Goal: Task Accomplishment & Management: Manage account settings

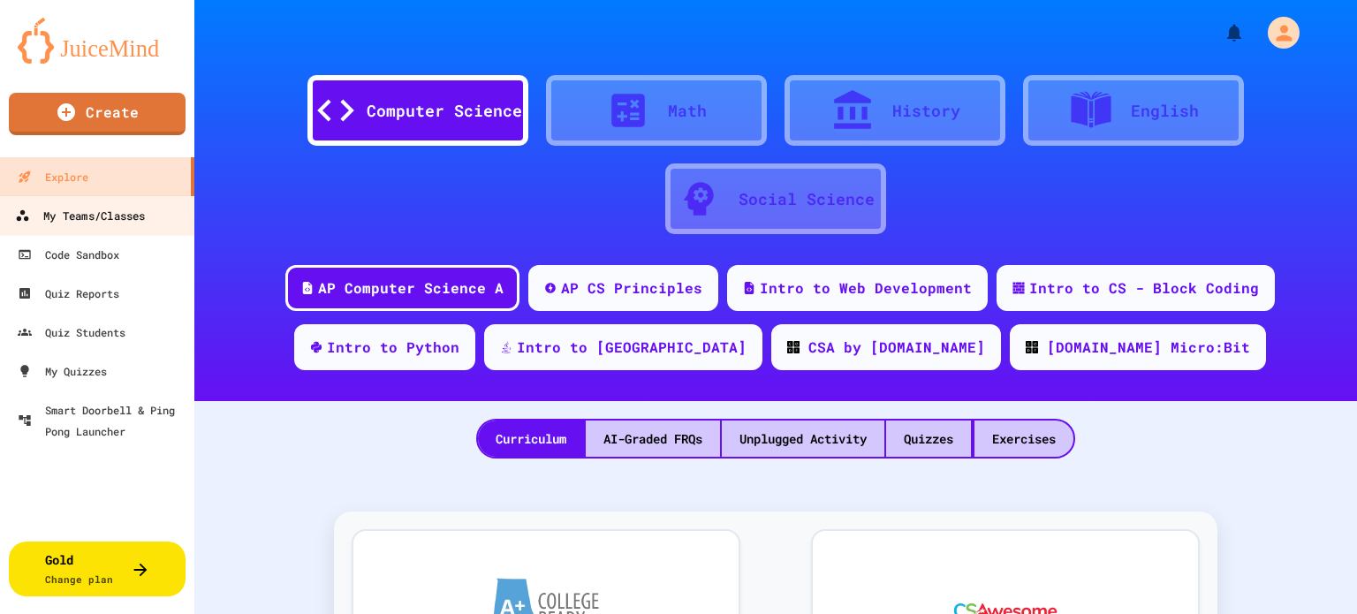
click at [86, 213] on div "My Teams/Classes" at bounding box center [80, 216] width 130 height 22
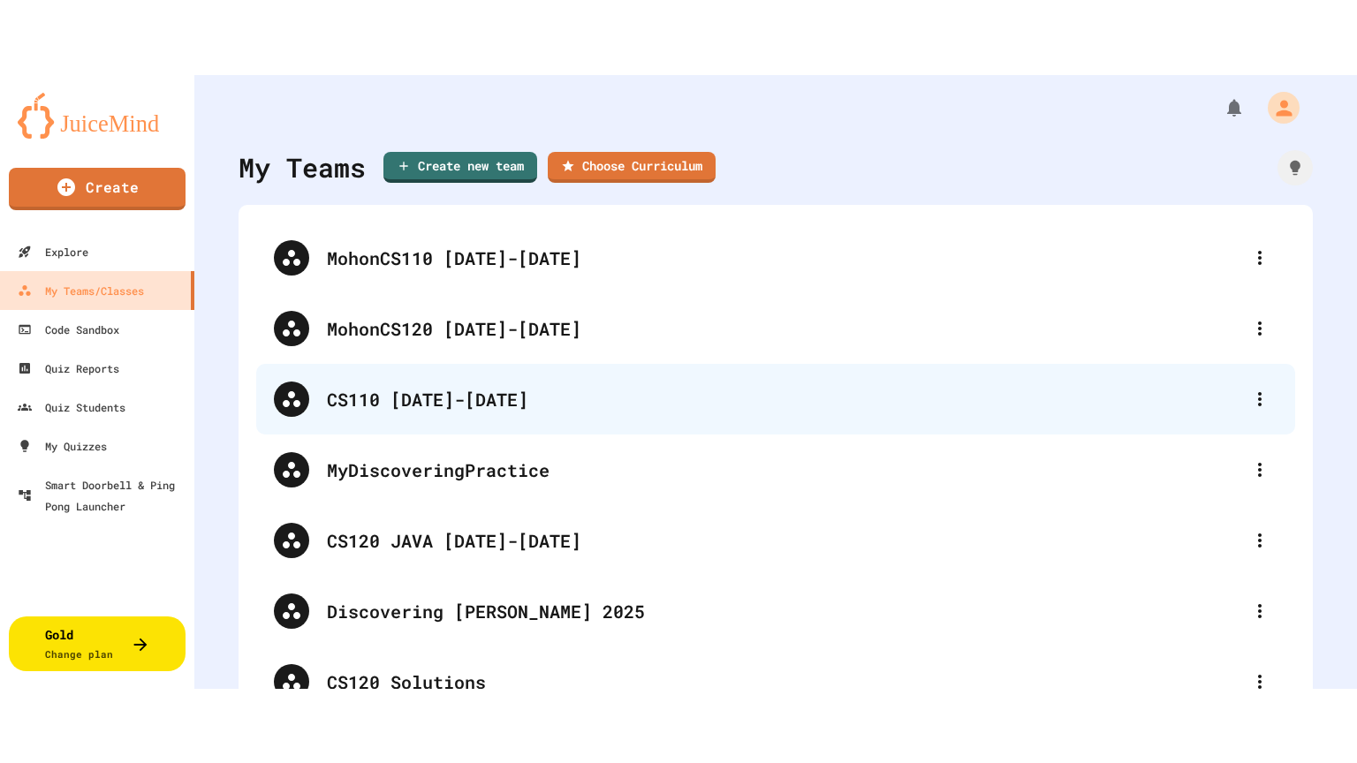
scroll to position [130, 0]
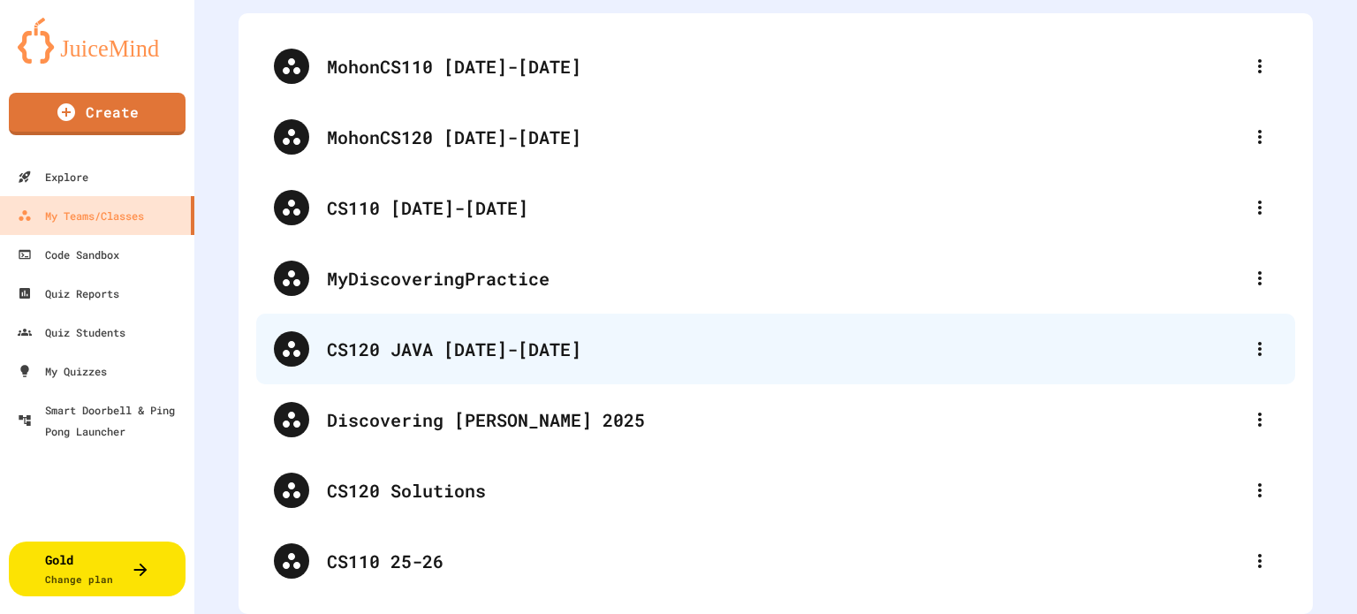
click at [435, 341] on div "CS120 JAVA [DATE]-[DATE]" at bounding box center [784, 349] width 915 height 26
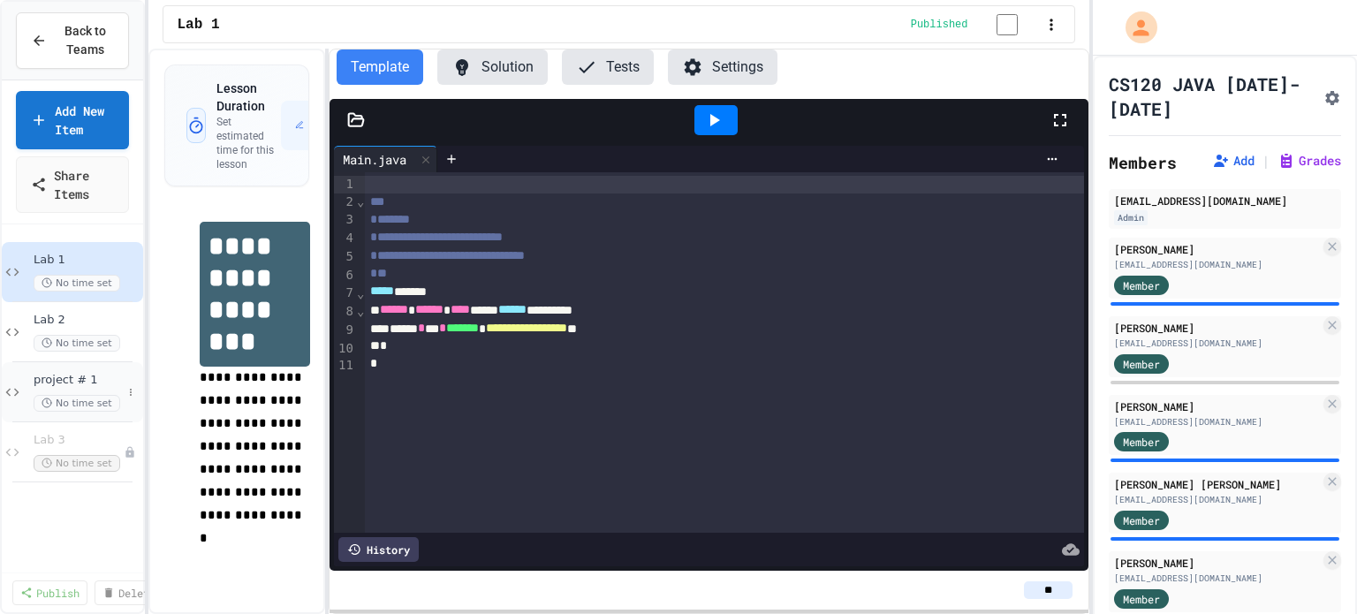
click at [68, 388] on div "project # 1 No time set" at bounding box center [78, 392] width 88 height 39
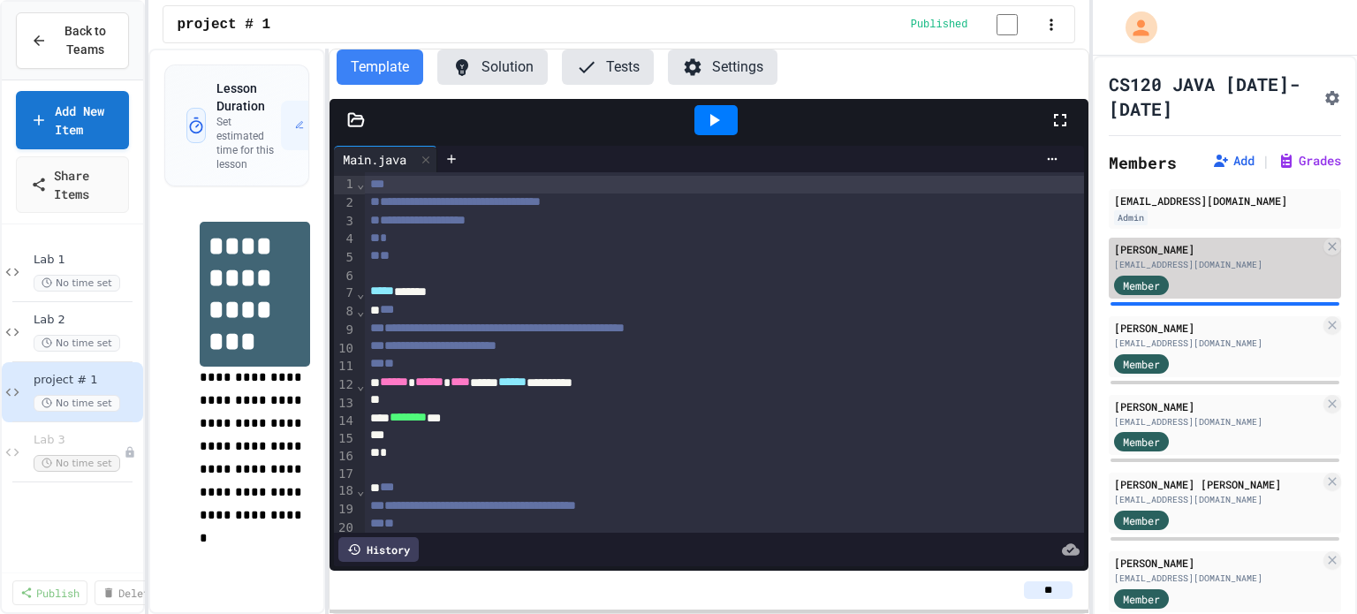
click at [1207, 261] on div "[EMAIL_ADDRESS][DOMAIN_NAME]" at bounding box center [1217, 264] width 206 height 13
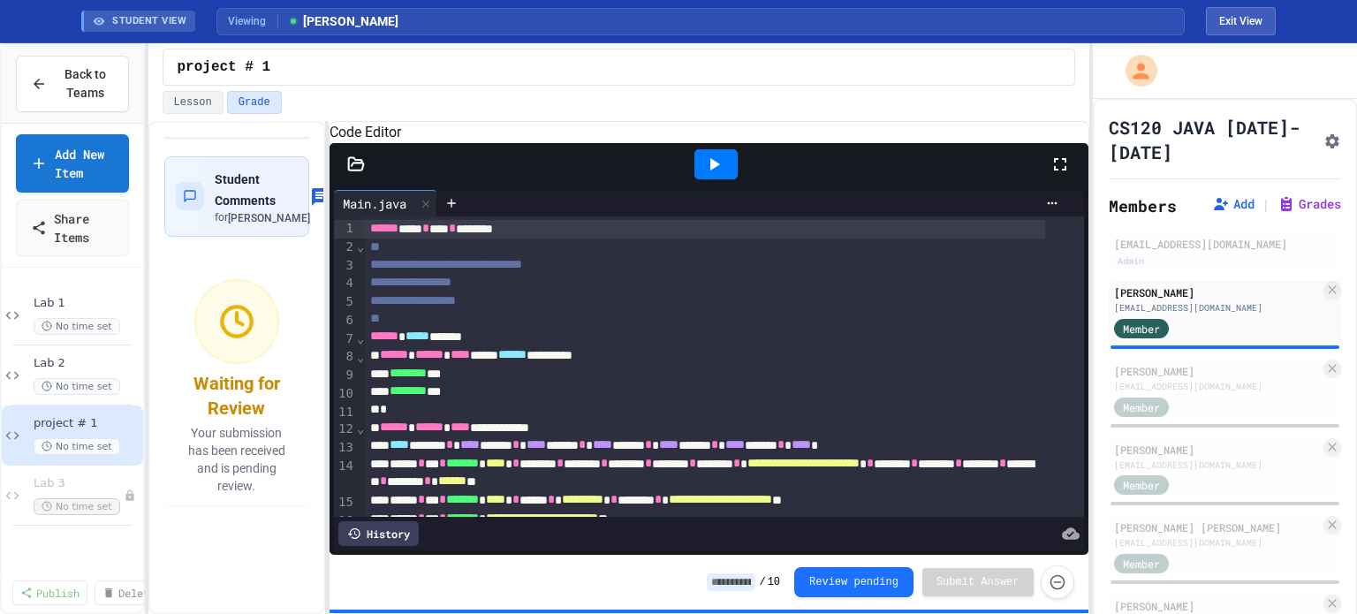
drag, startPoint x: 1060, startPoint y: 183, endPoint x: 1060, endPoint y: 290, distance: 106.9
click at [1060, 175] on icon at bounding box center [1059, 164] width 21 height 21
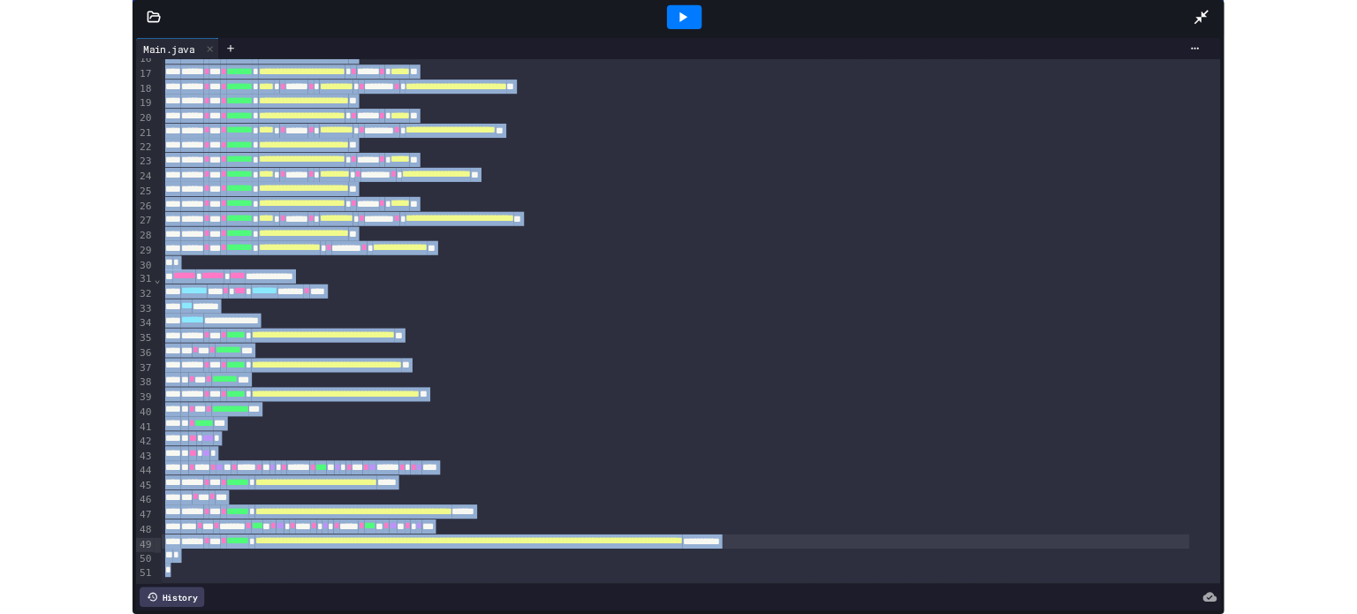
scroll to position [313, 0]
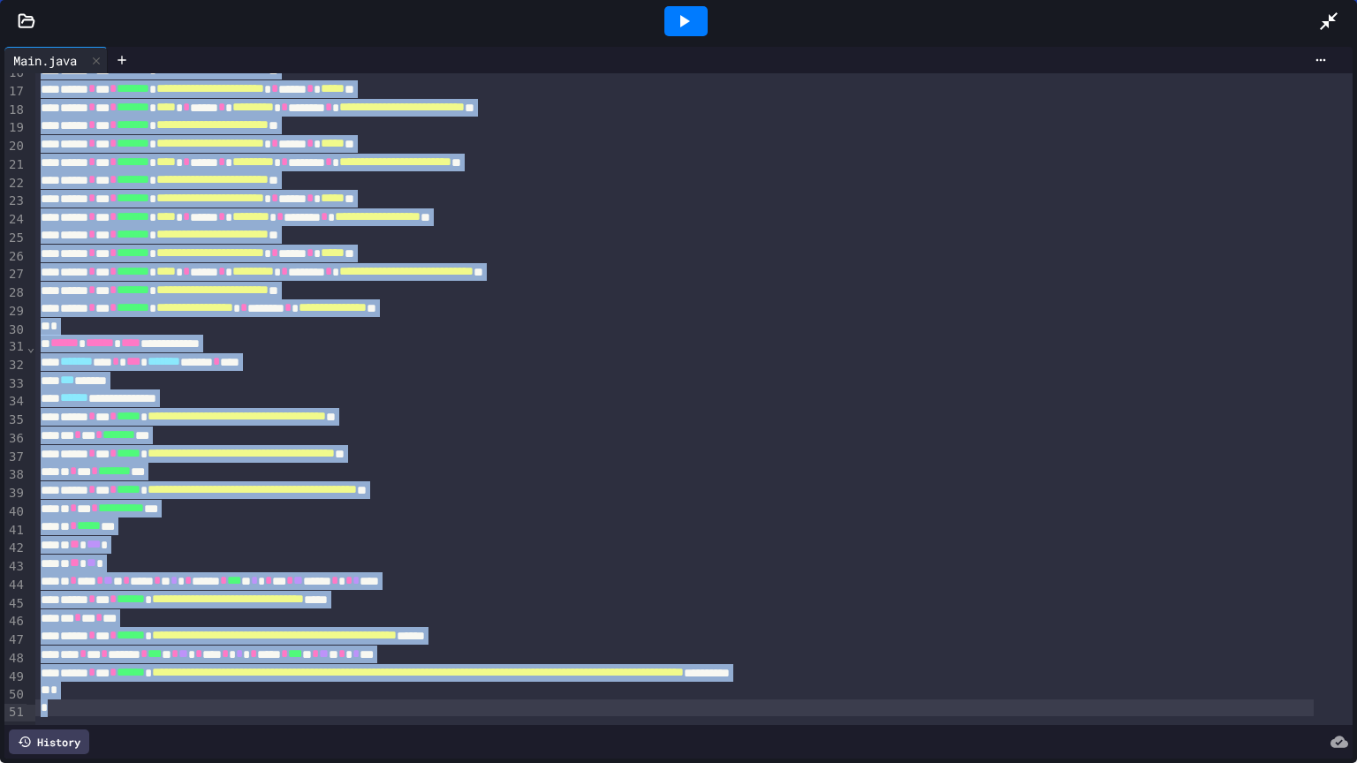
drag, startPoint x: 39, startPoint y: 194, endPoint x: 692, endPoint y: 692, distance: 820.5
click at [692, 613] on div "**********" at bounding box center [693, 253] width 1317 height 933
copy div "**********"
click at [1328, 12] on icon at bounding box center [1328, 21] width 21 height 21
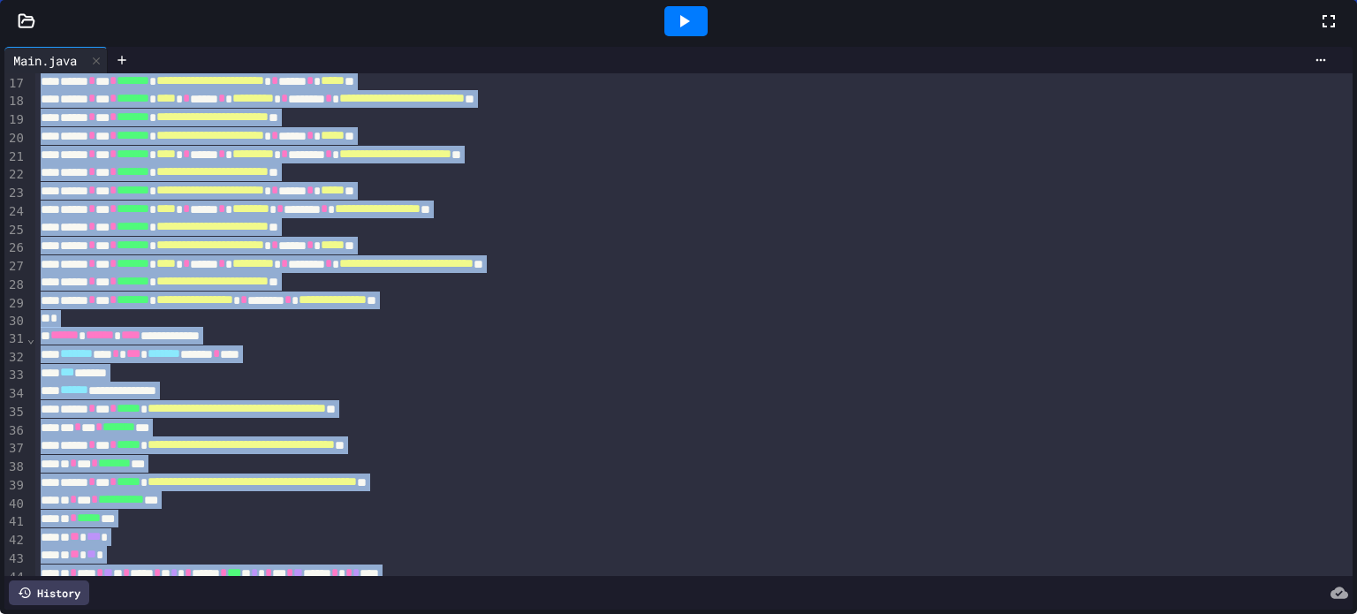
scroll to position [331, 0]
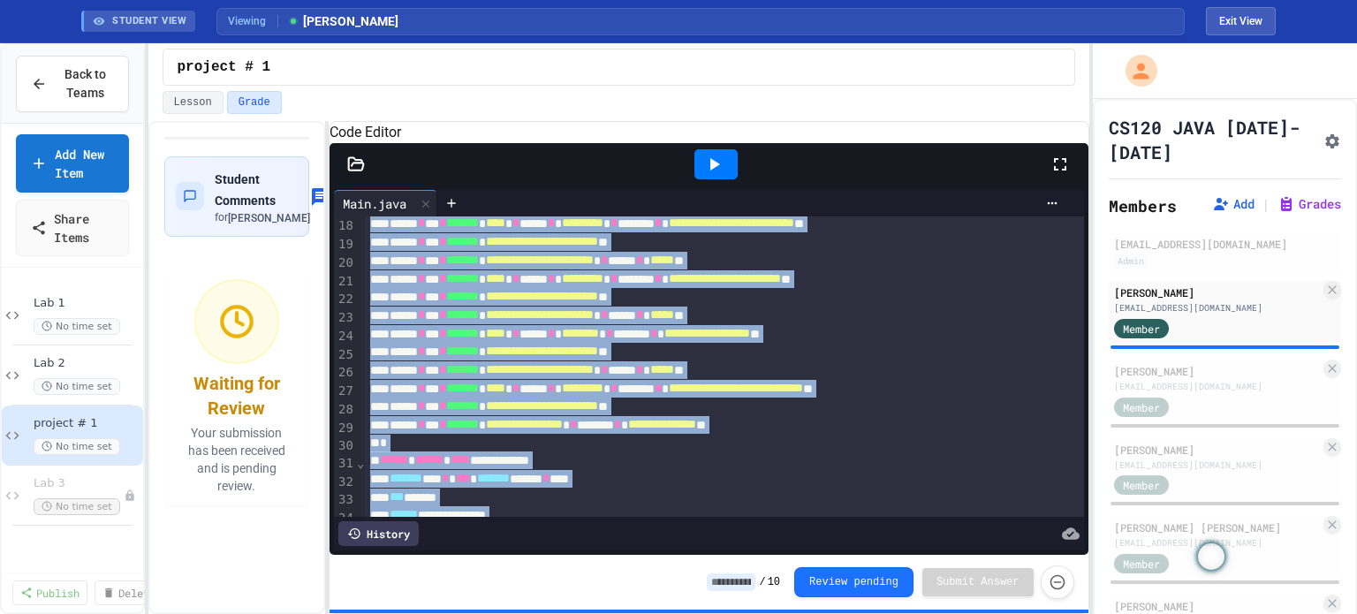
click at [714, 175] on icon at bounding box center [713, 164] width 21 height 21
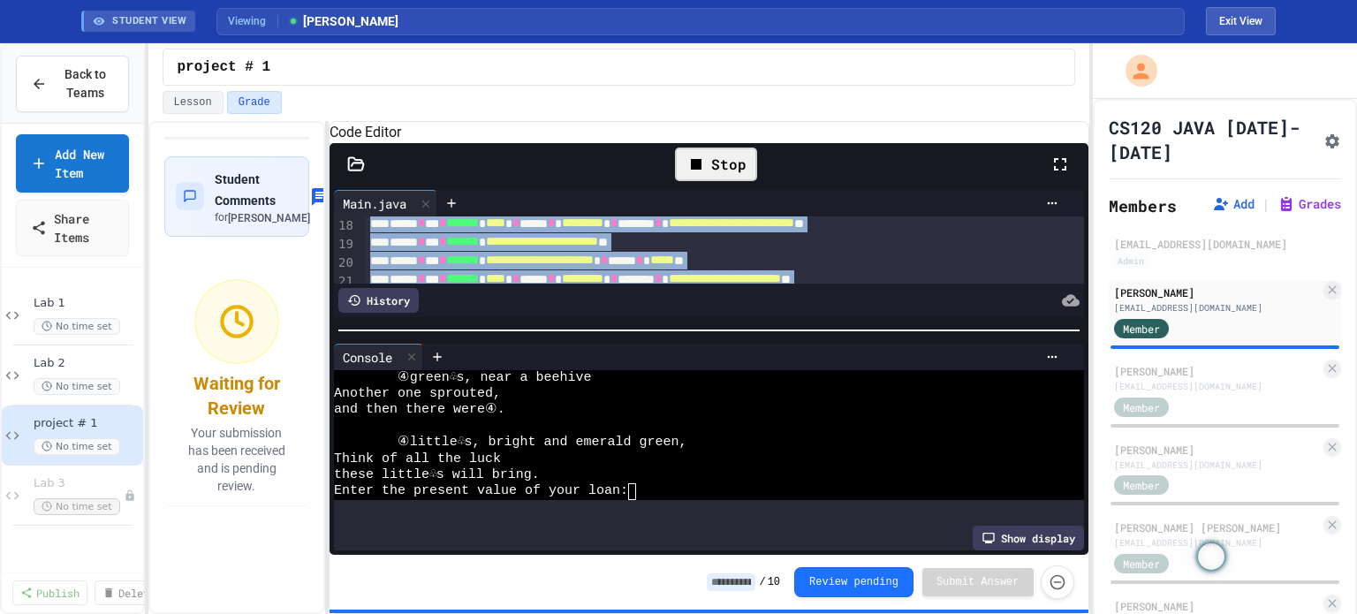
scroll to position [227, 0]
click at [832, 333] on div at bounding box center [708, 330] width 758 height 18
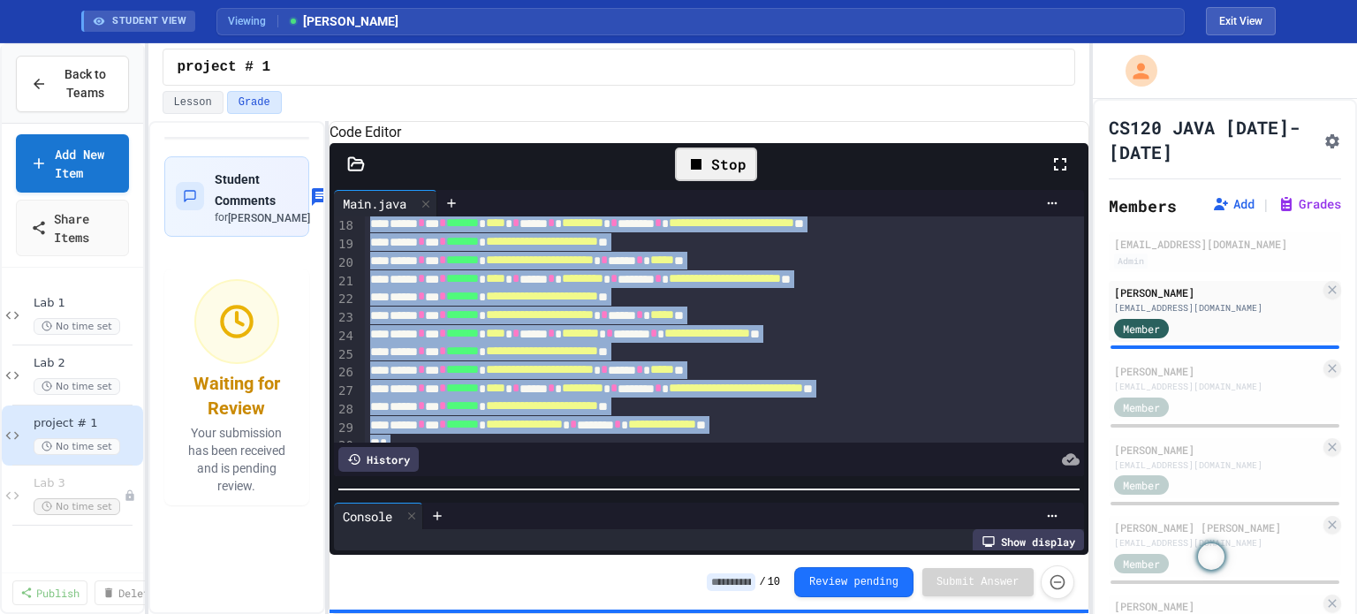
scroll to position [113, 0]
click at [636, 495] on div "**********" at bounding box center [708, 369] width 758 height 369
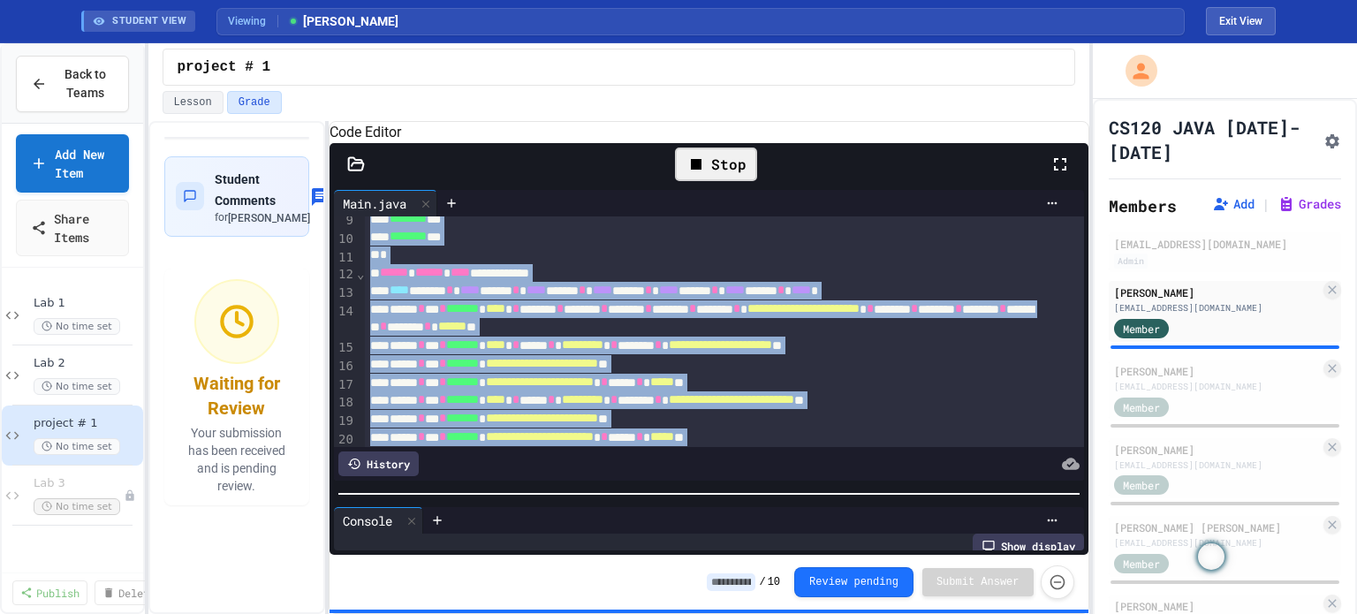
scroll to position [66, 0]
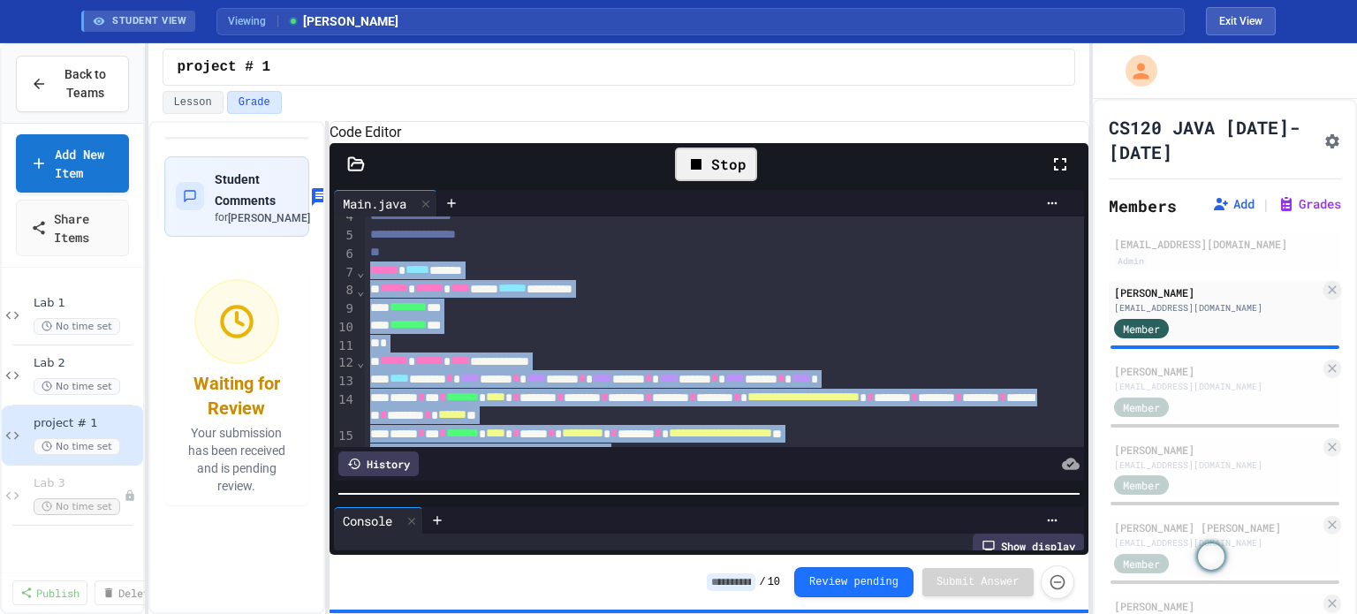
click at [480, 384] on span "****" at bounding box center [469, 378] width 19 height 12
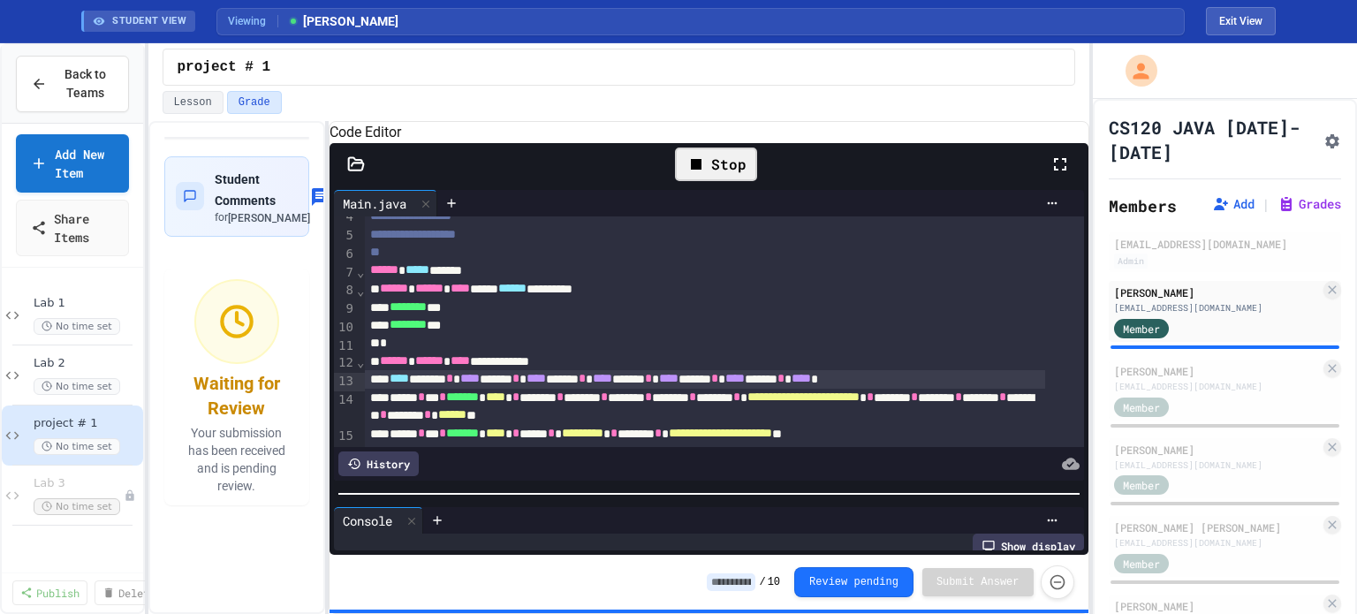
click at [351, 173] on icon at bounding box center [356, 164] width 18 height 18
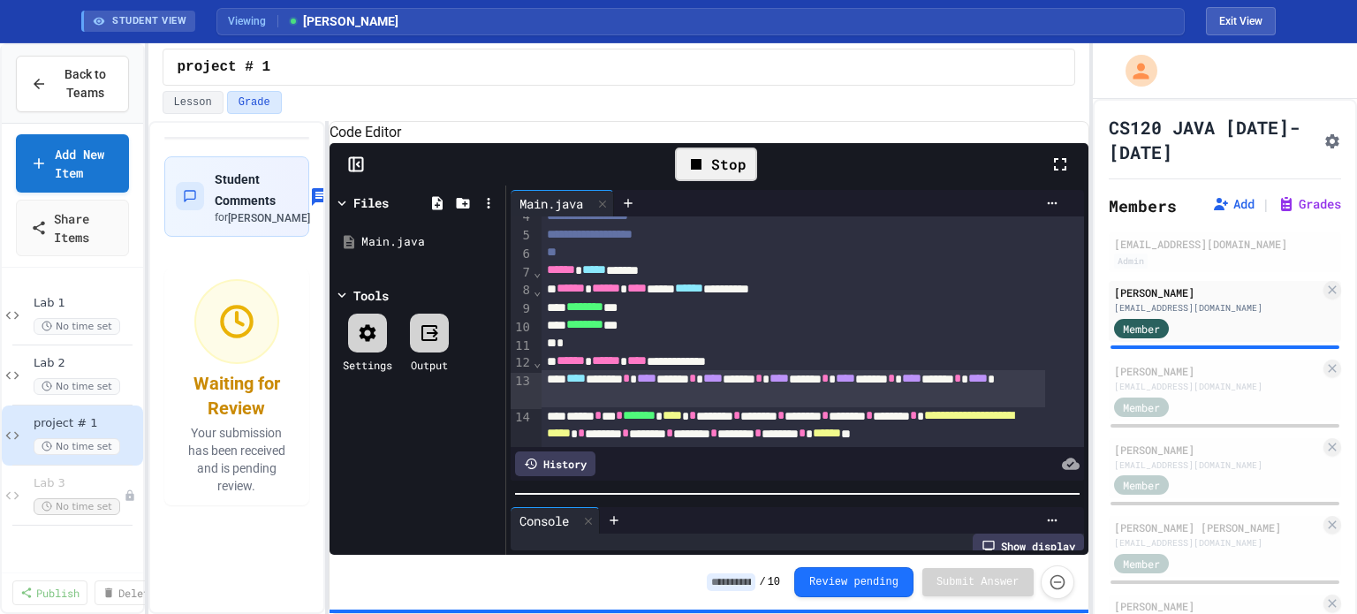
click at [355, 173] on icon at bounding box center [356, 164] width 18 height 18
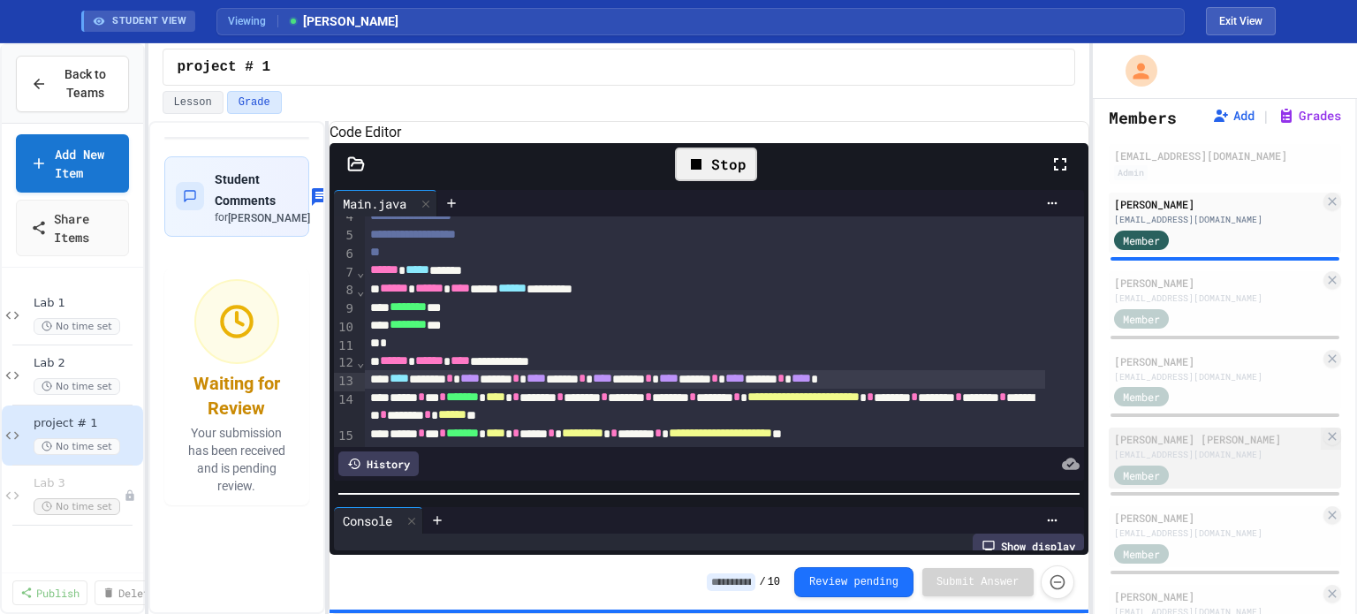
scroll to position [177, 0]
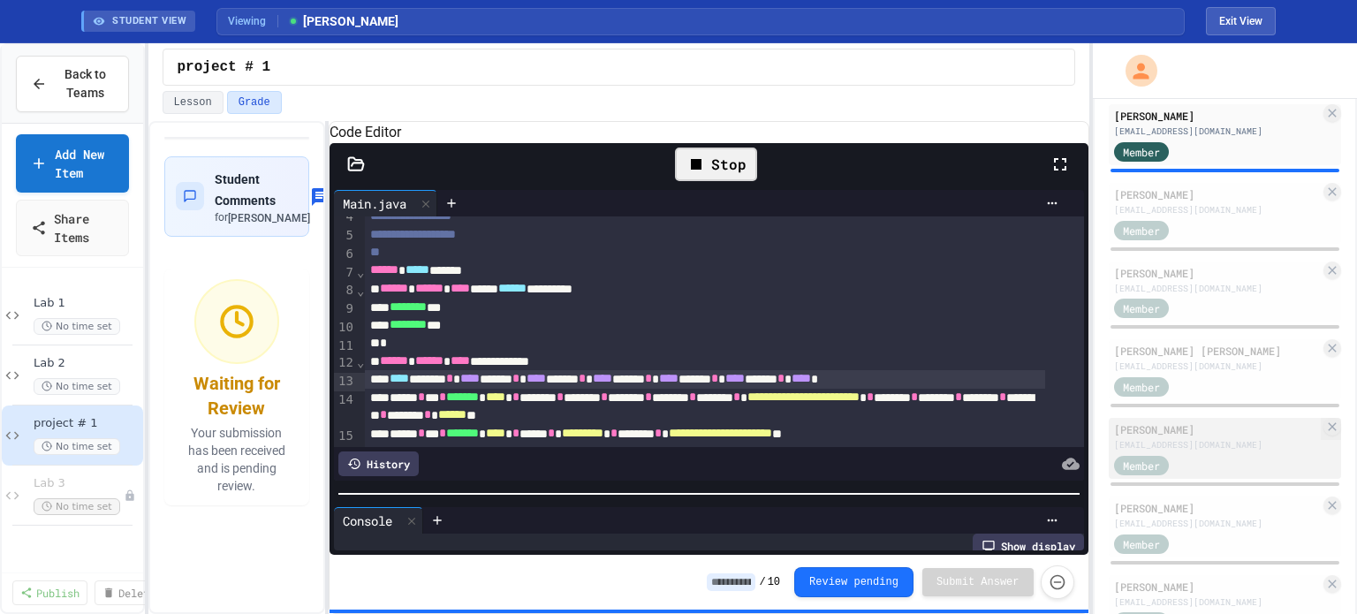
click at [1180, 451] on div "[EMAIL_ADDRESS][DOMAIN_NAME]" at bounding box center [1217, 444] width 206 height 13
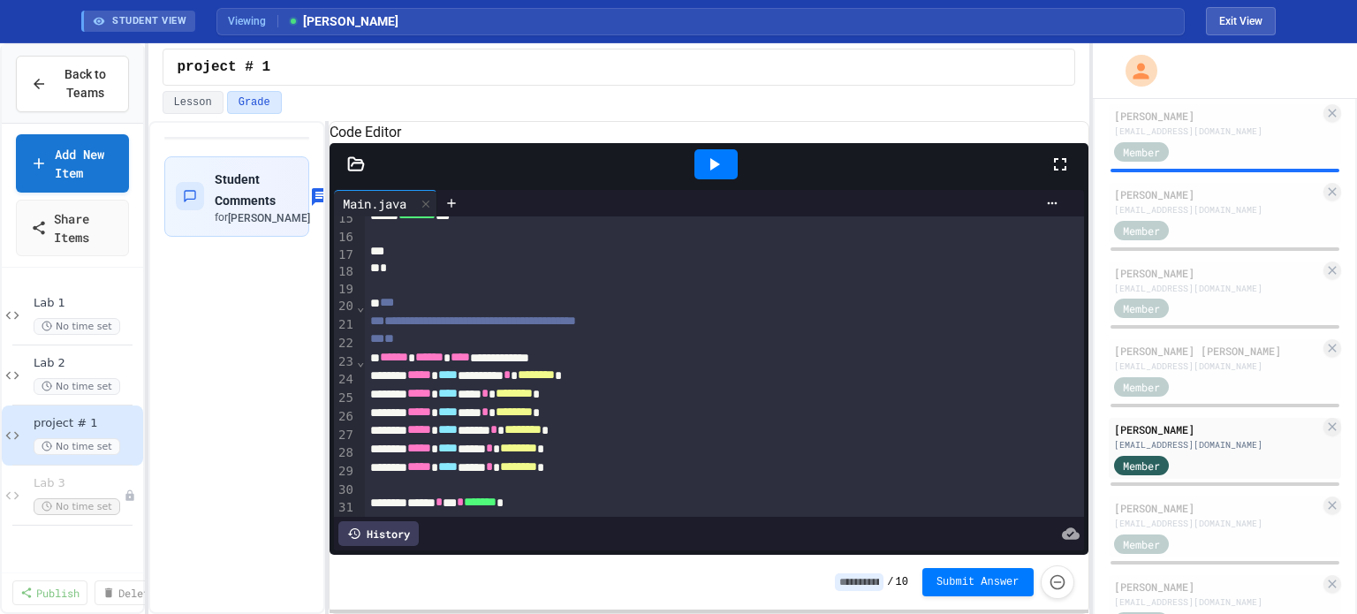
scroll to position [353, 0]
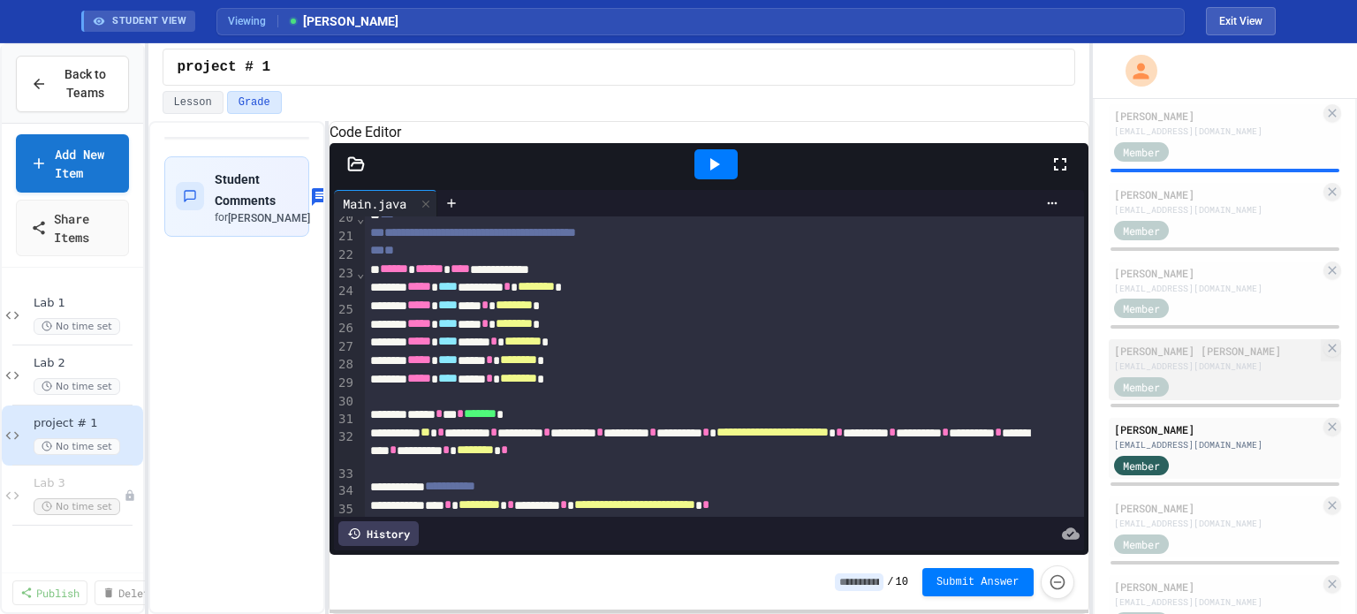
click at [1202, 376] on div "Member" at bounding box center [1217, 385] width 206 height 22
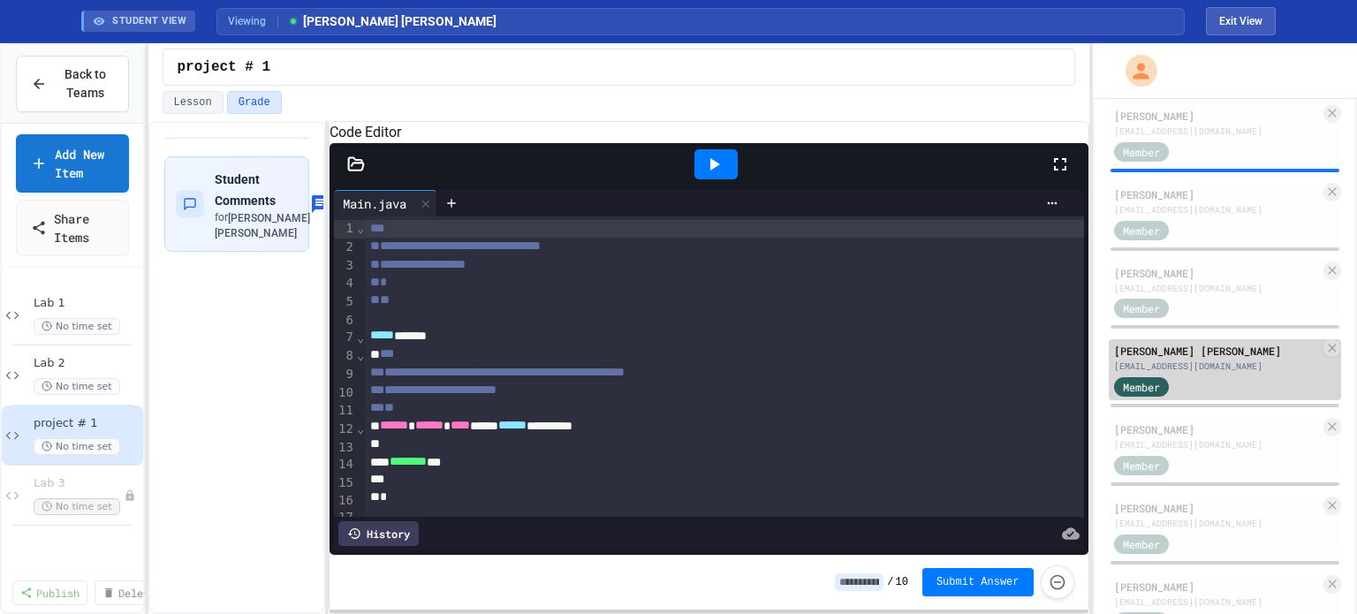
scroll to position [88, 0]
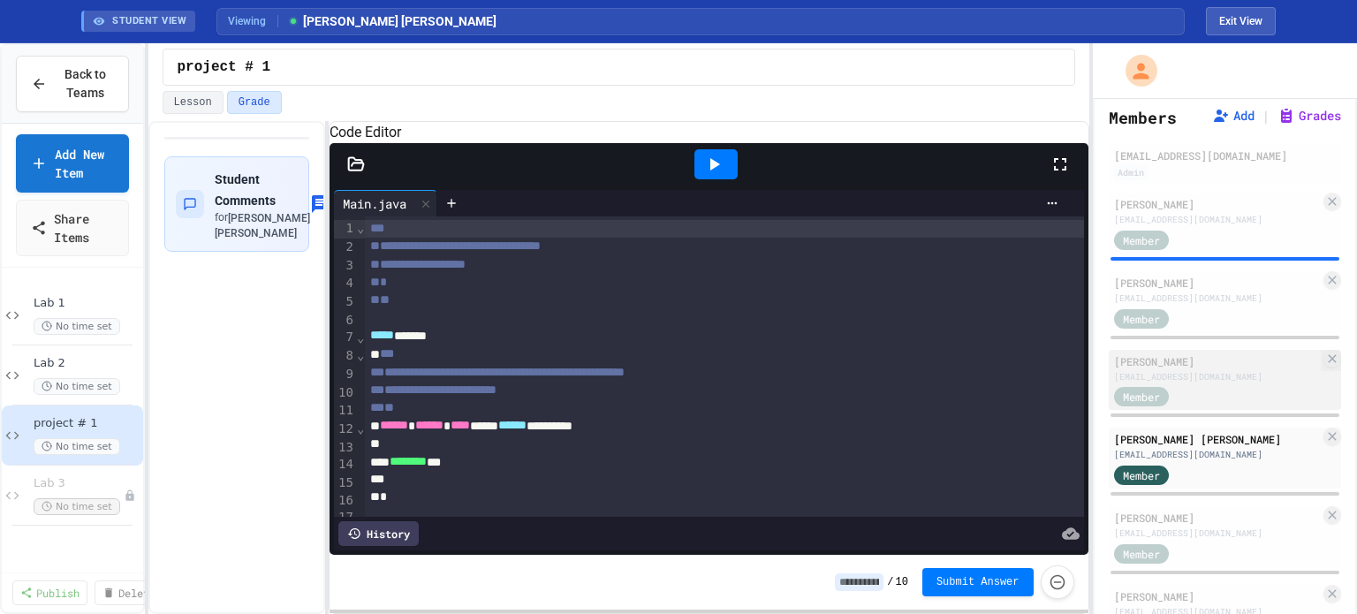
click at [1204, 377] on div "[EMAIL_ADDRESS][DOMAIN_NAME]" at bounding box center [1217, 376] width 206 height 13
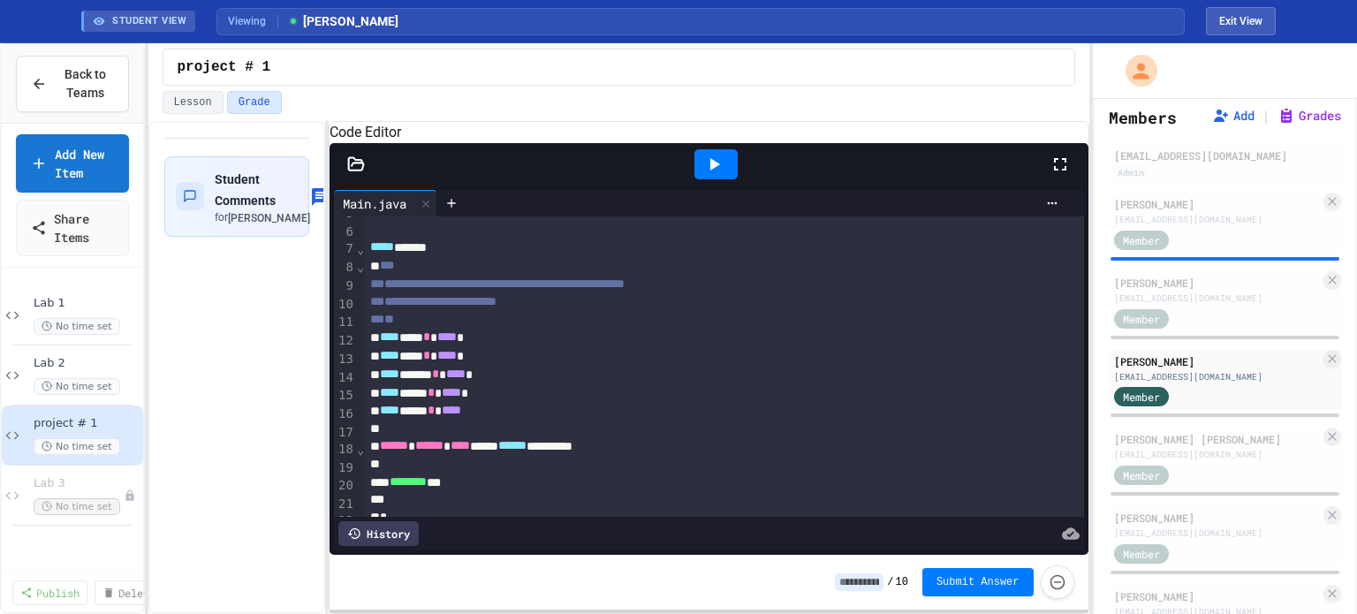
scroll to position [330, 0]
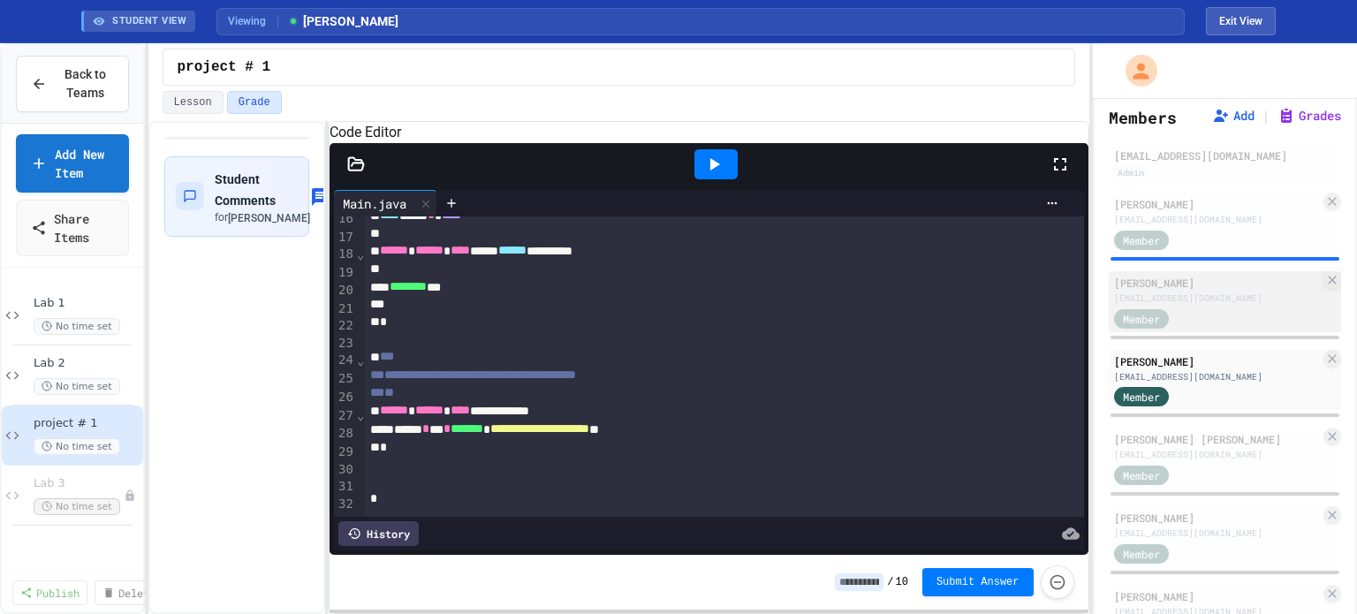
click at [1201, 303] on div "[EMAIL_ADDRESS][DOMAIN_NAME]" at bounding box center [1217, 297] width 206 height 13
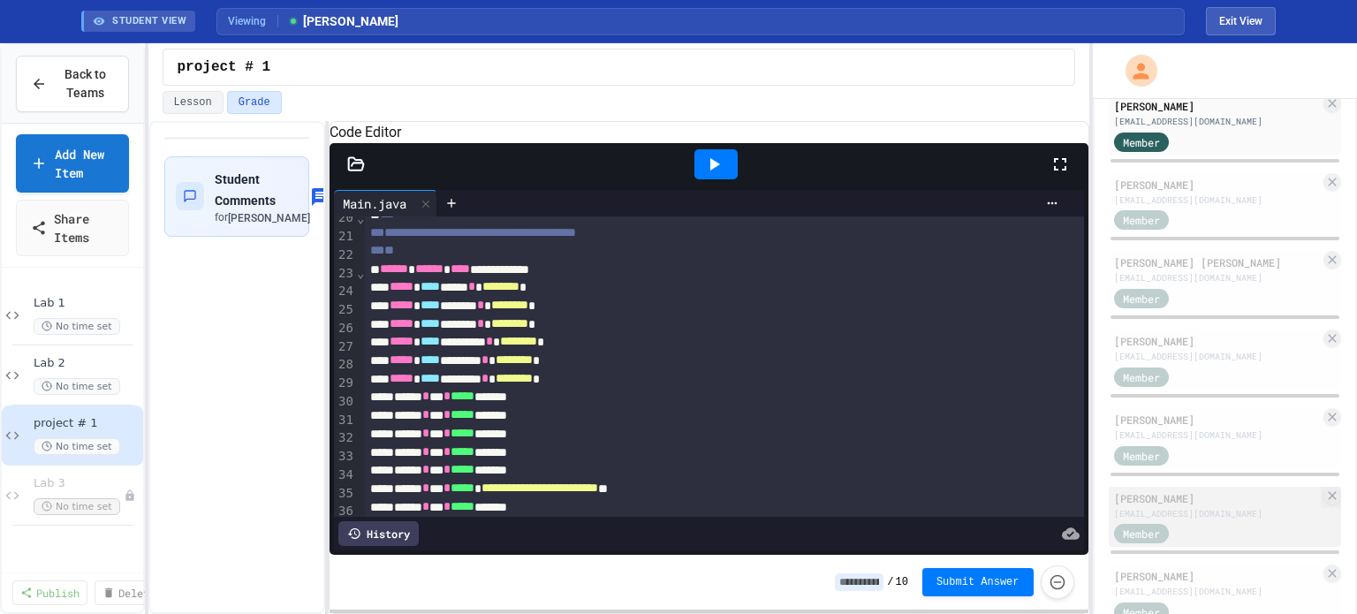
scroll to position [323, 0]
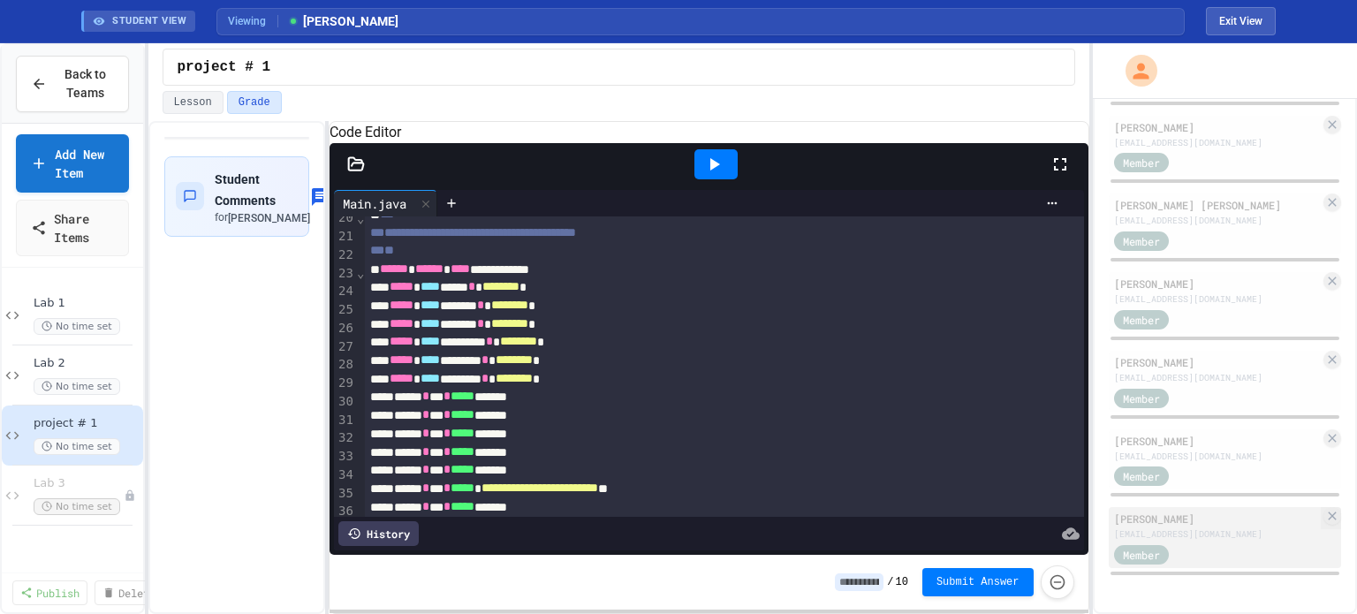
click at [1205, 536] on div "[EMAIL_ADDRESS][DOMAIN_NAME]" at bounding box center [1217, 533] width 206 height 13
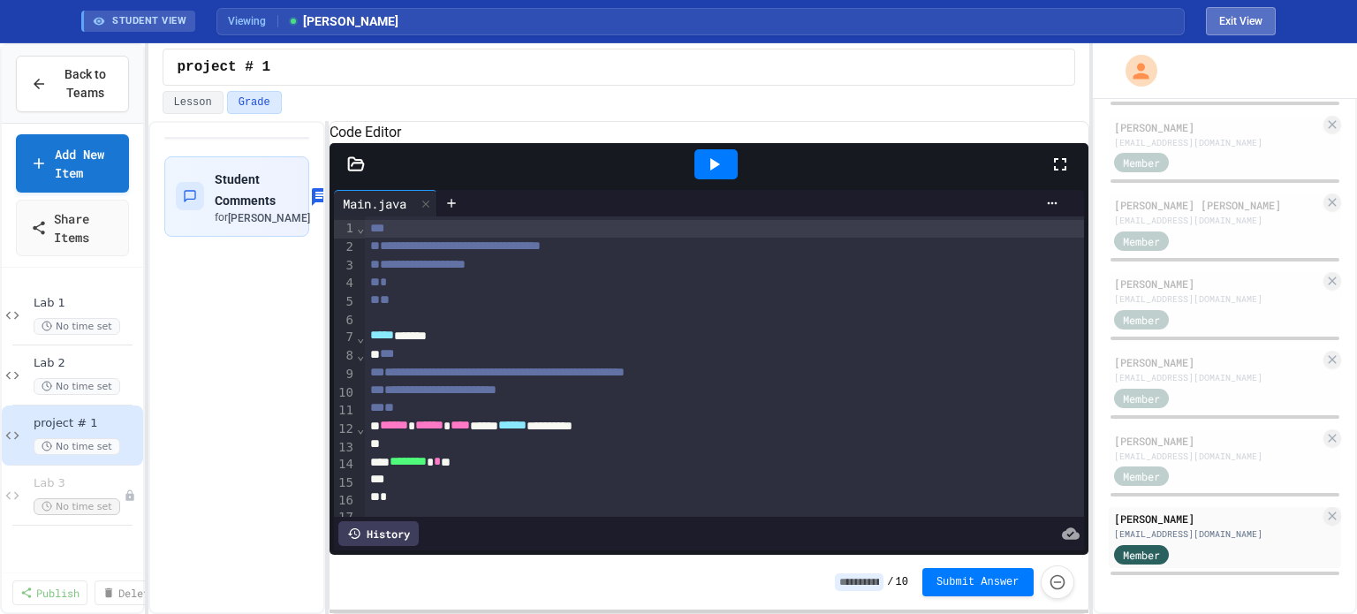
click at [1231, 19] on button "Exit View" at bounding box center [1241, 21] width 70 height 28
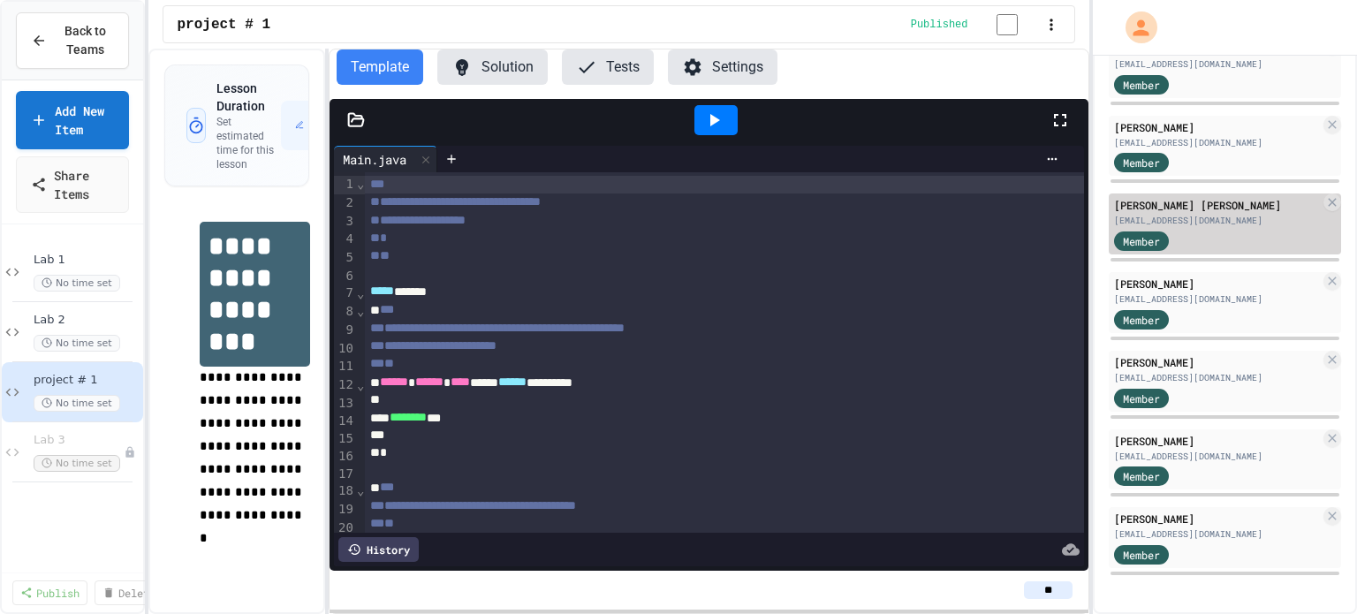
scroll to position [15, 0]
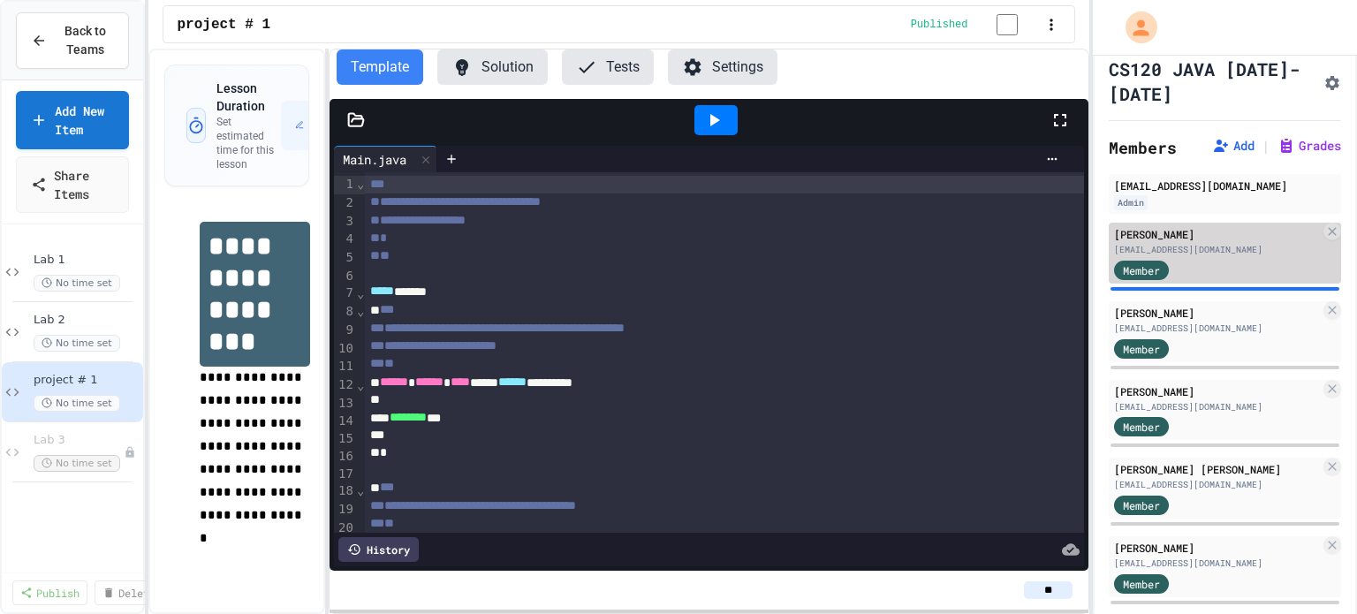
click at [1206, 247] on div "[EMAIL_ADDRESS][DOMAIN_NAME]" at bounding box center [1217, 249] width 206 height 13
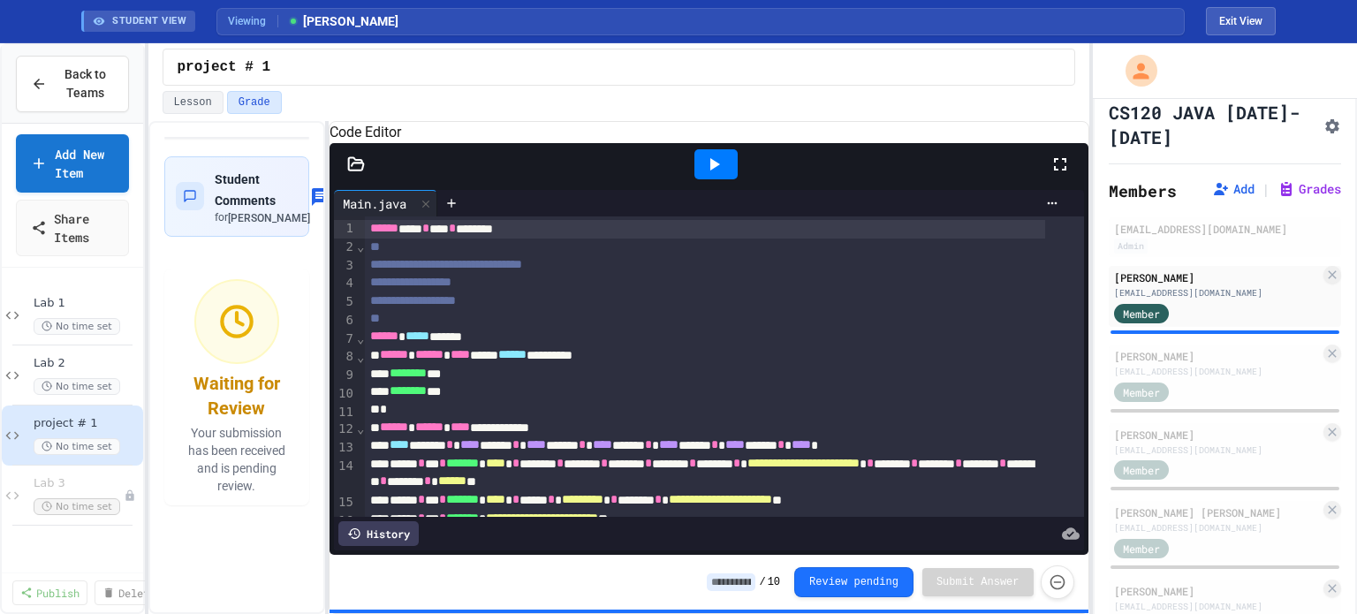
scroll to position [88, 0]
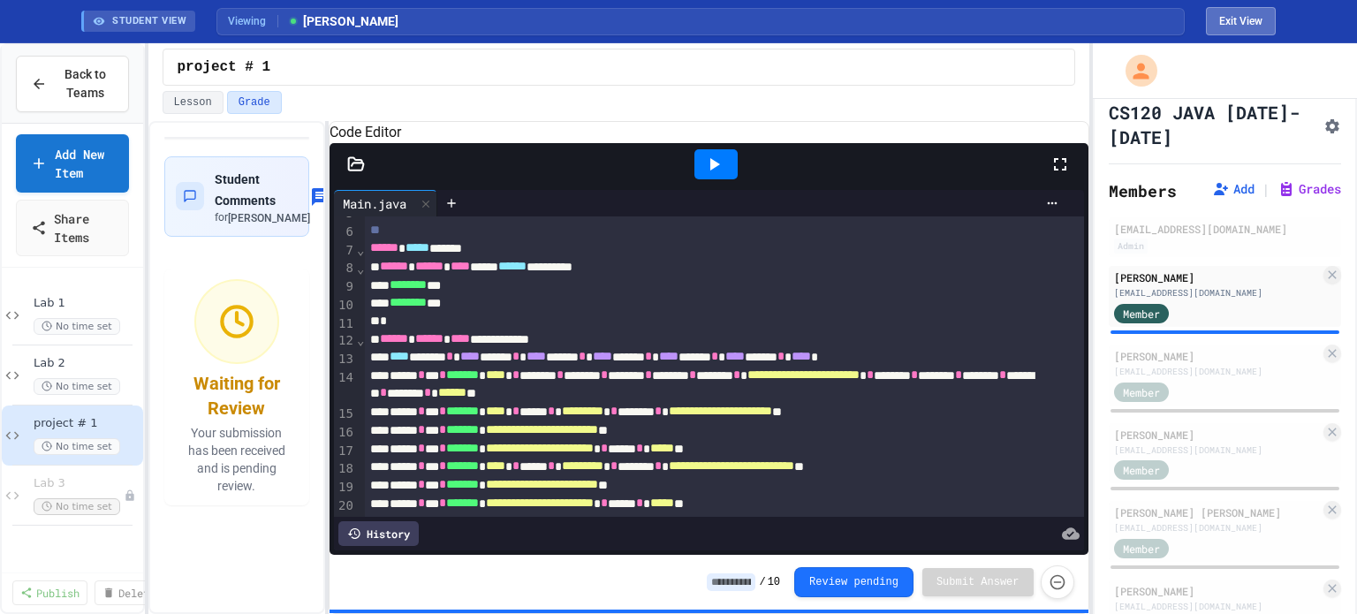
click at [1232, 16] on button "Exit View" at bounding box center [1241, 21] width 70 height 28
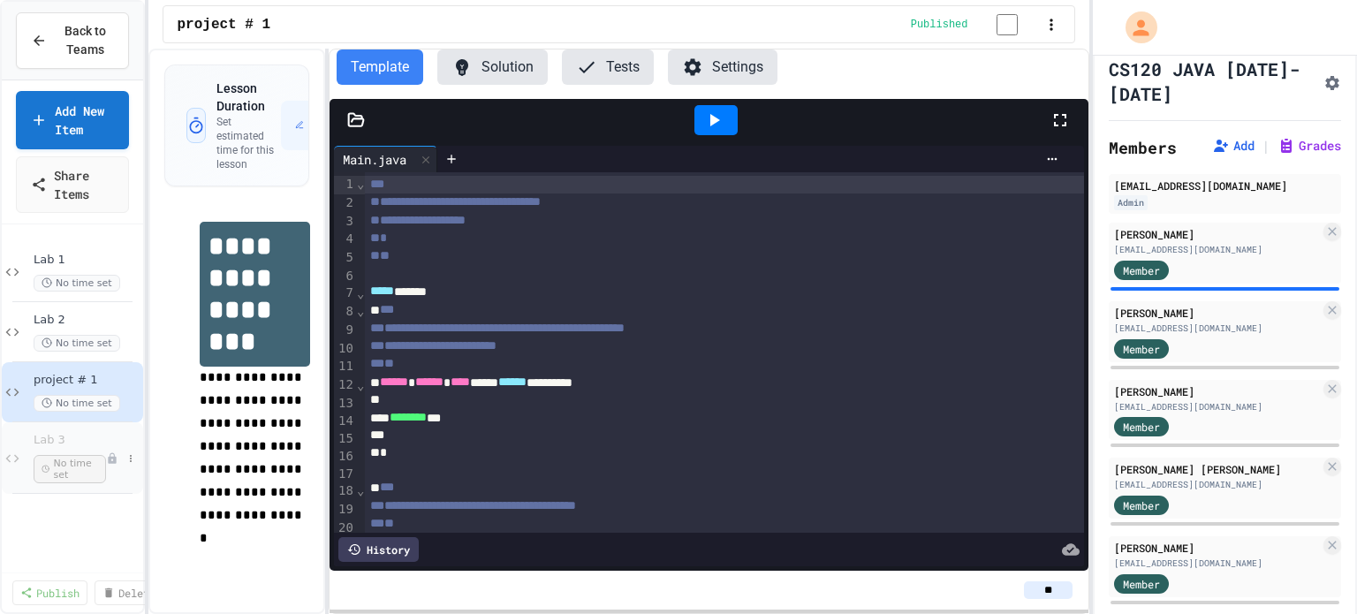
click at [27, 435] on div "Lab 3 No time set" at bounding box center [72, 458] width 141 height 72
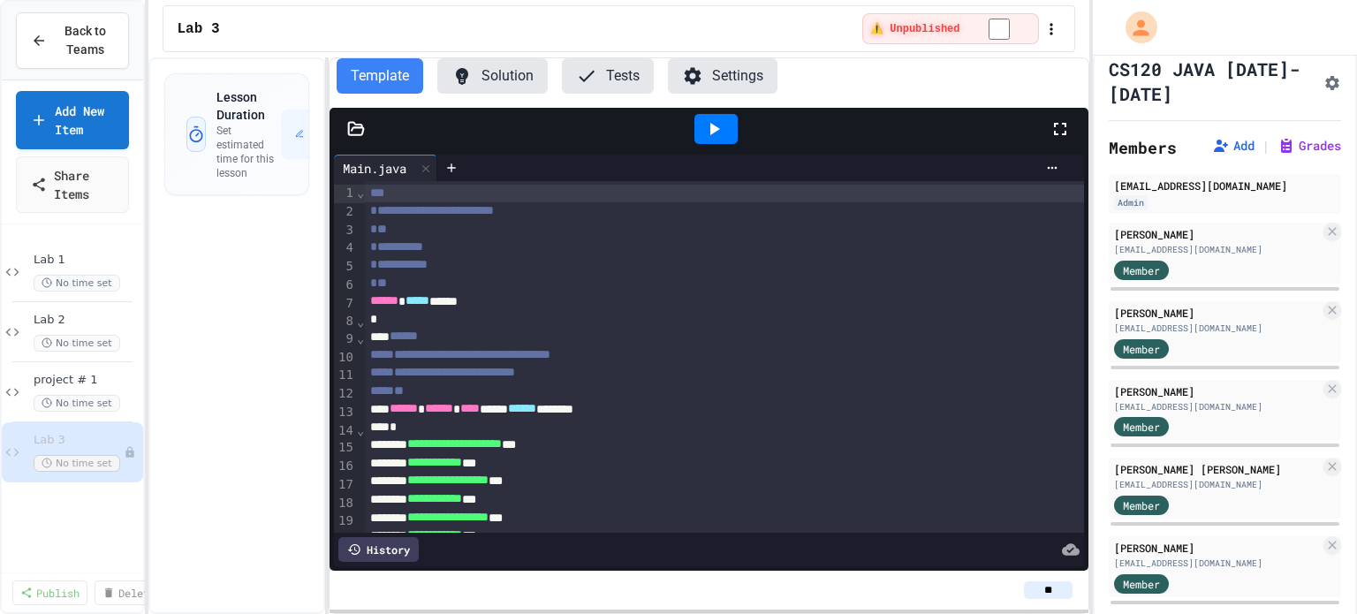
click at [731, 62] on button "Settings" at bounding box center [723, 75] width 110 height 35
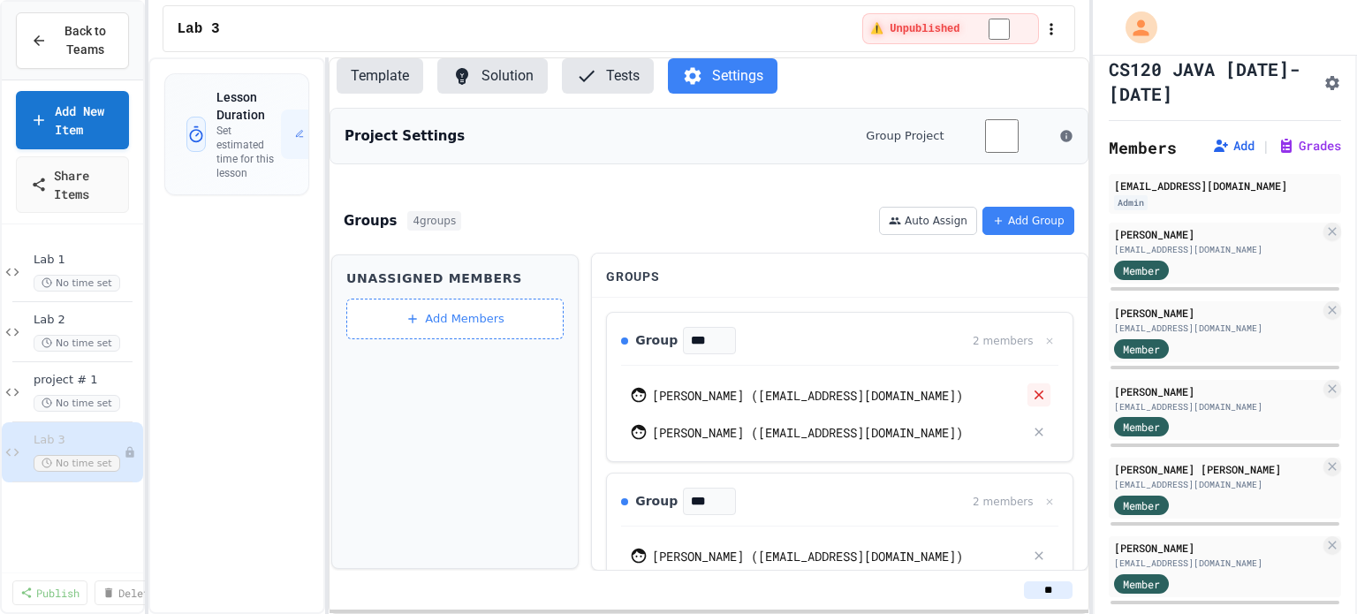
click at [1032, 390] on icon at bounding box center [1039, 395] width 16 height 16
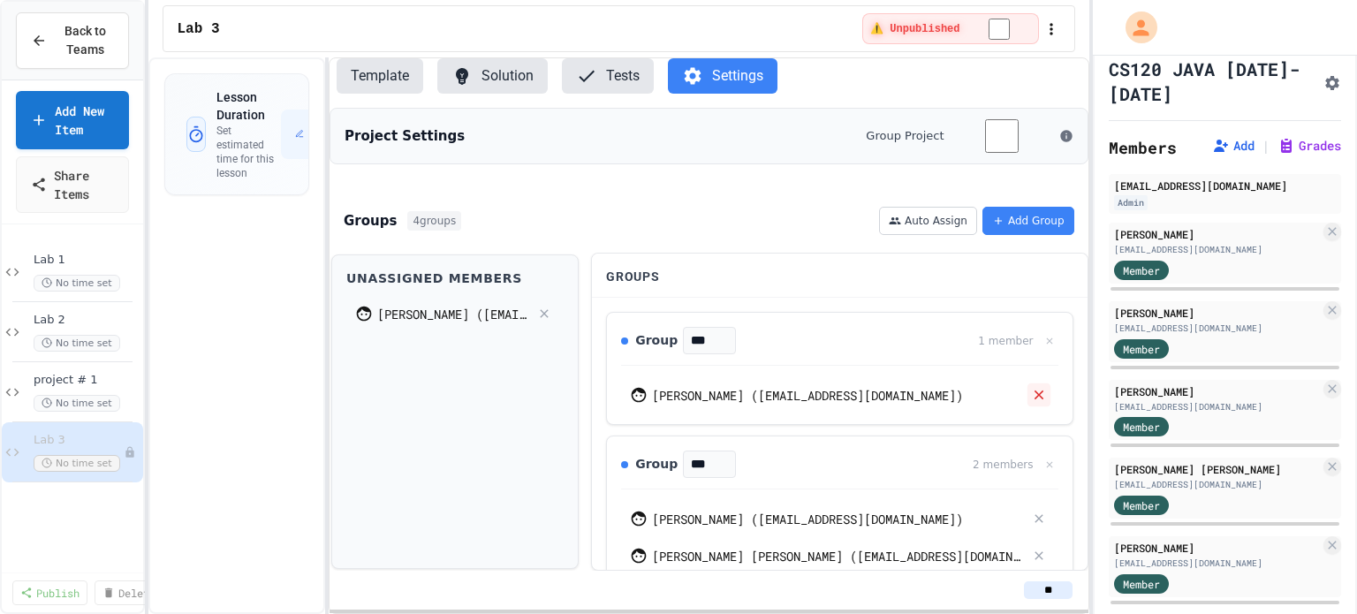
click at [1033, 390] on icon at bounding box center [1037, 394] width 9 height 9
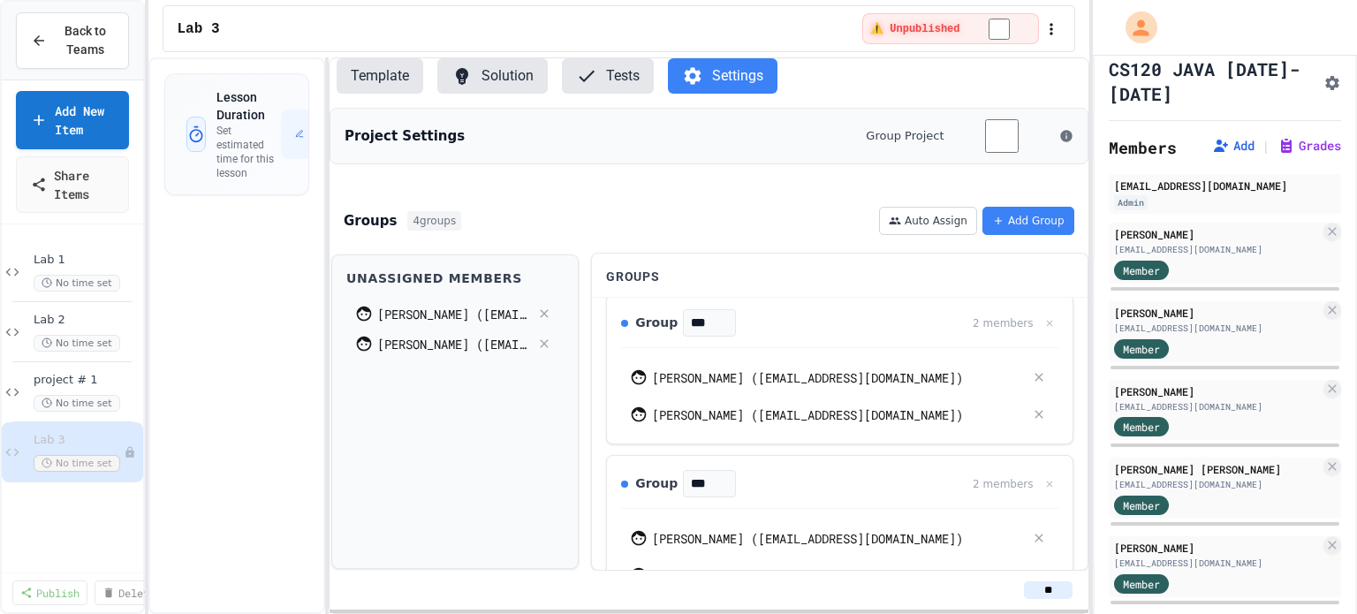
scroll to position [405, 0]
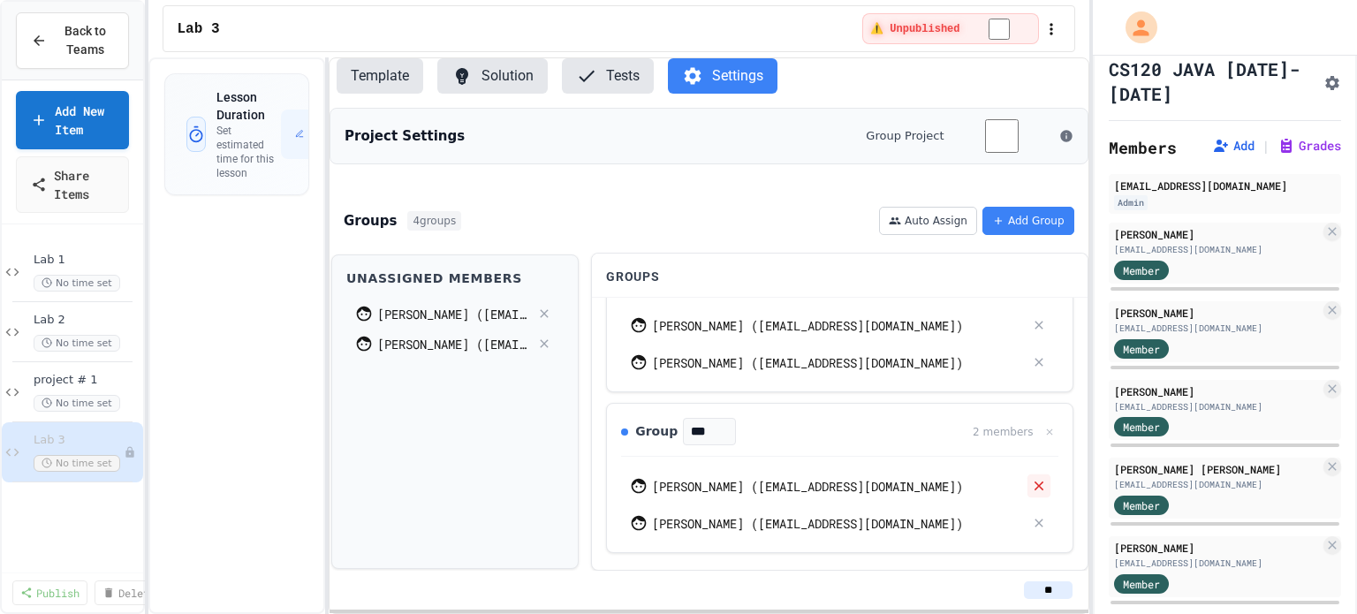
click at [1033, 481] on icon at bounding box center [1037, 485] width 9 height 9
click at [1031, 517] on icon at bounding box center [1039, 523] width 16 height 16
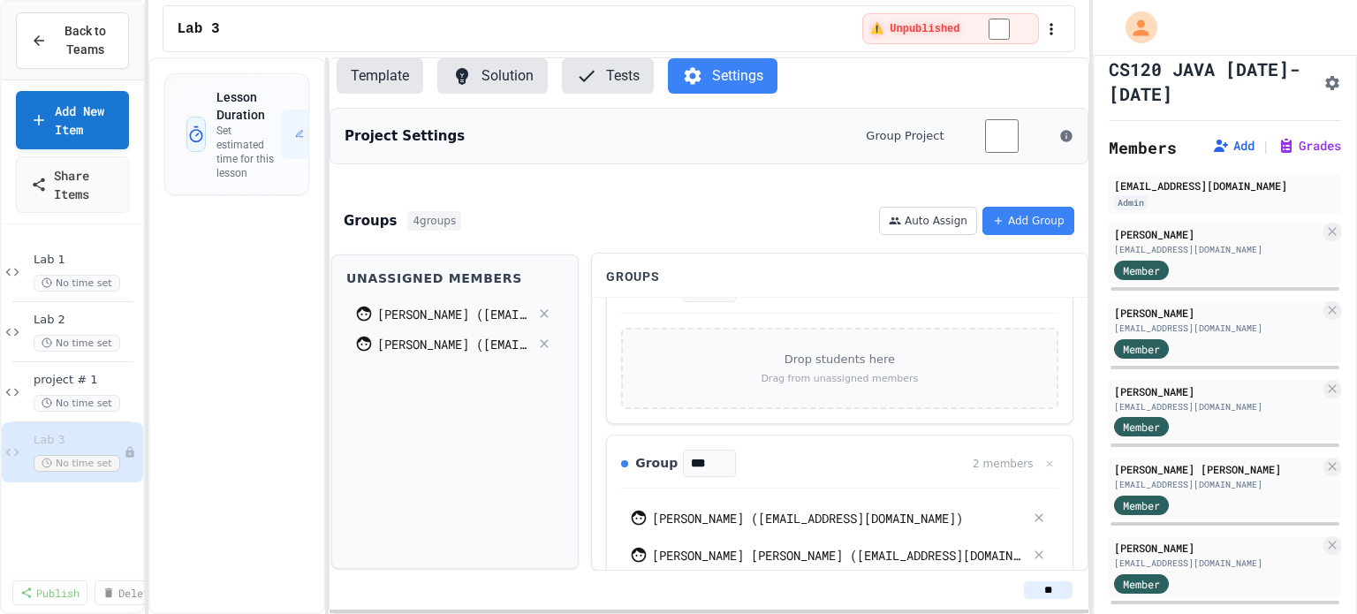
scroll to position [0, 0]
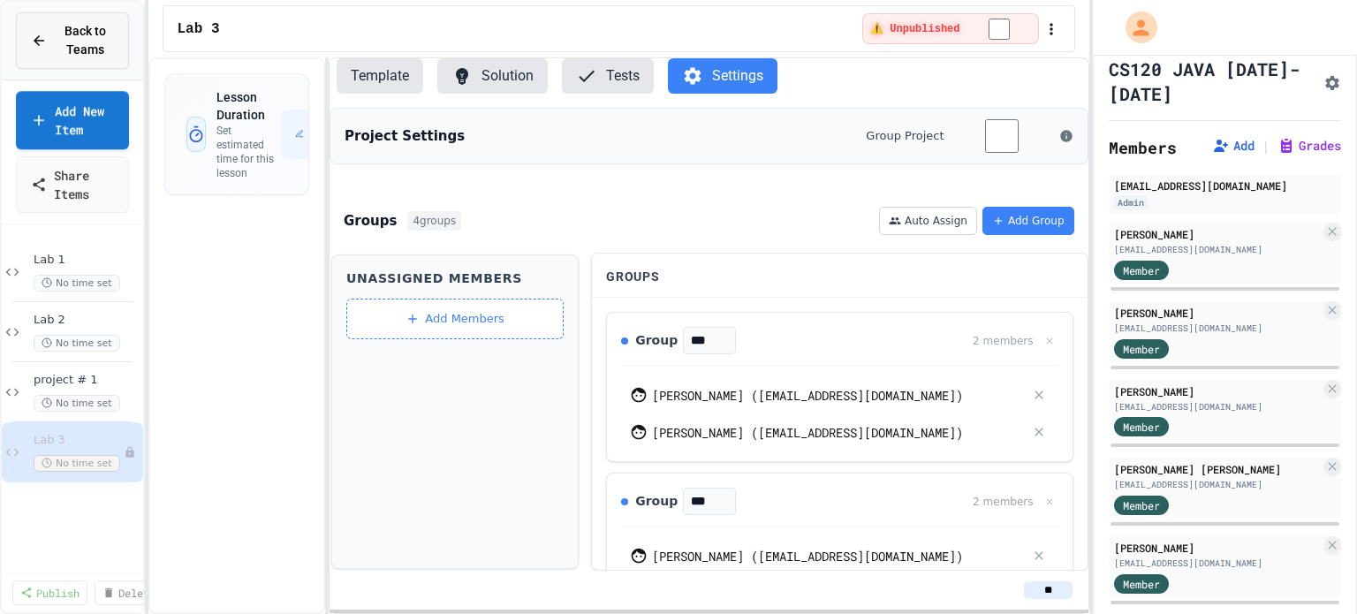
click at [69, 42] on span "Back to Teams" at bounding box center [85, 40] width 57 height 37
